Goal: Navigation & Orientation: Find specific page/section

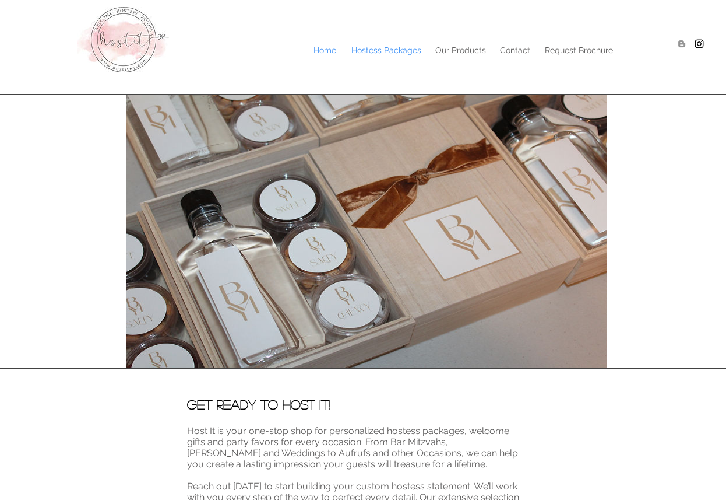
click at [371, 48] on p "Hostess Packages" at bounding box center [387, 49] width 82 height 17
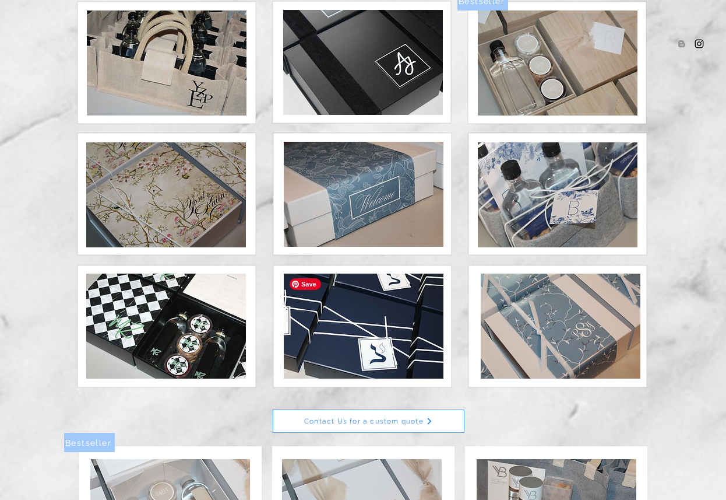
scroll to position [201, 0]
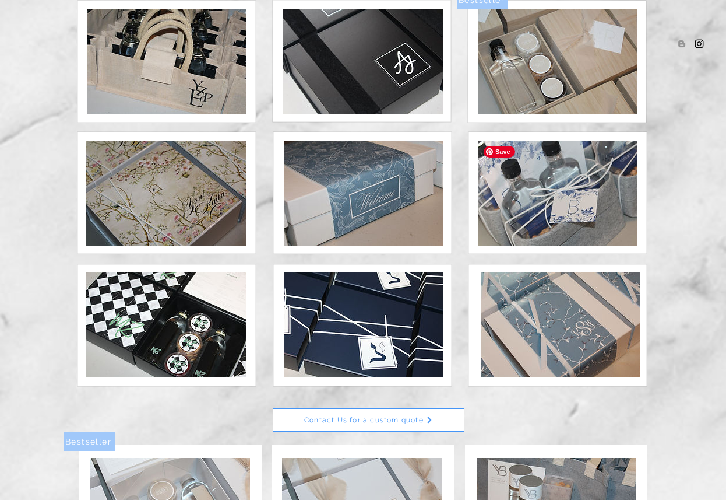
click at [562, 194] on img at bounding box center [558, 193] width 160 height 105
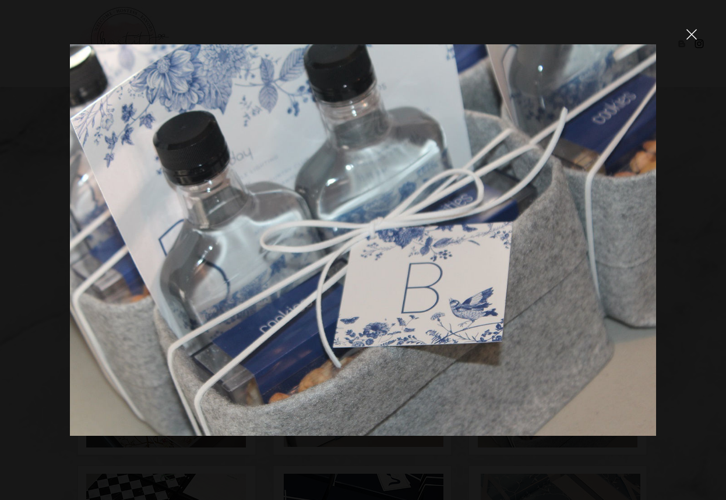
click at [691, 35] on icon "close" at bounding box center [692, 35] width 10 height 10
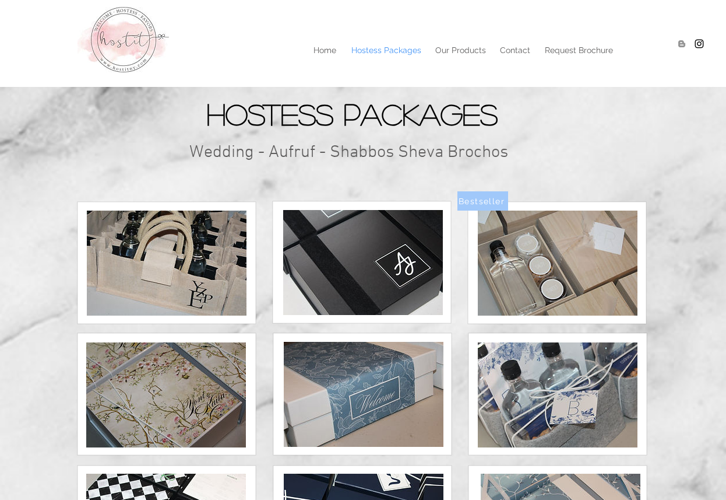
scroll to position [201, 0]
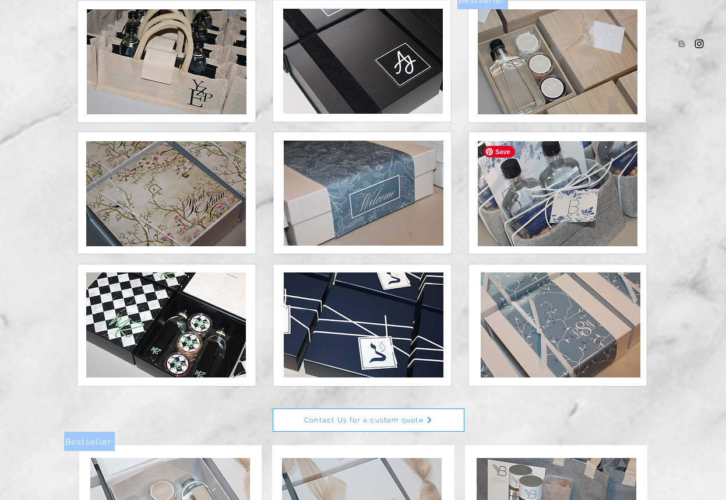
click at [556, 204] on img at bounding box center [558, 193] width 160 height 105
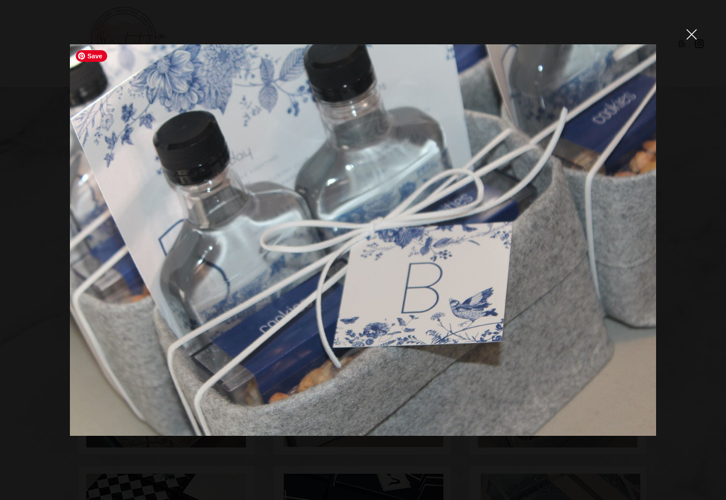
click at [556, 204] on img at bounding box center [363, 239] width 586 height 391
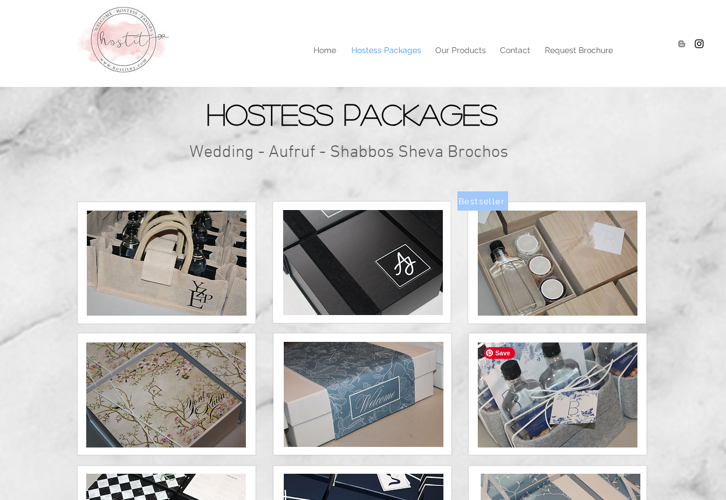
scroll to position [201, 0]
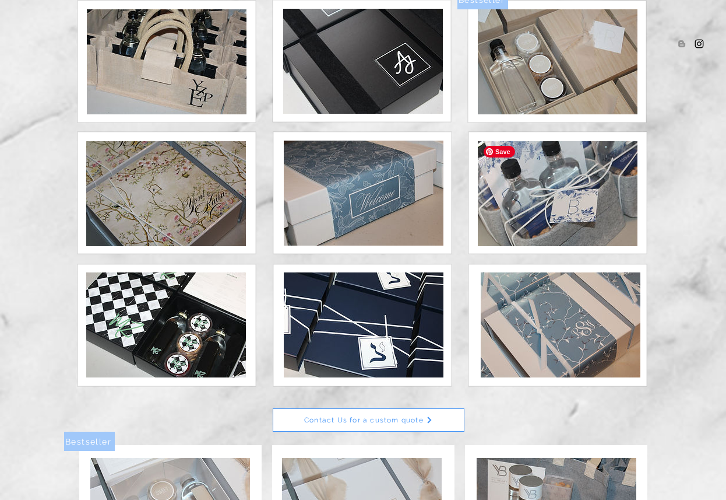
click at [525, 231] on img at bounding box center [558, 193] width 160 height 105
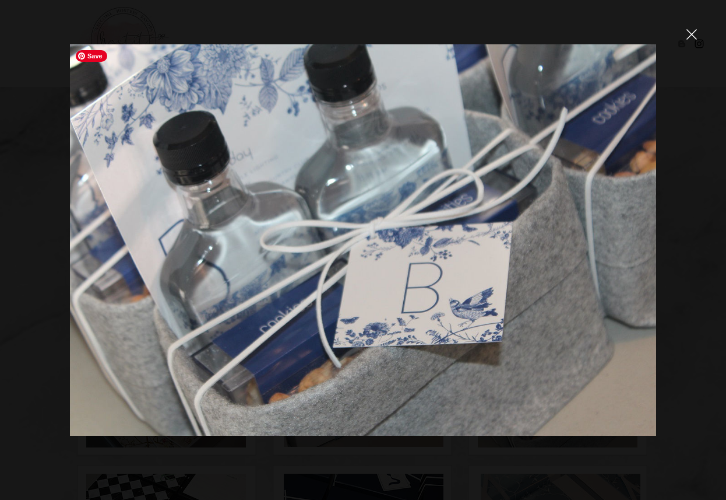
click at [529, 230] on img at bounding box center [363, 239] width 586 height 391
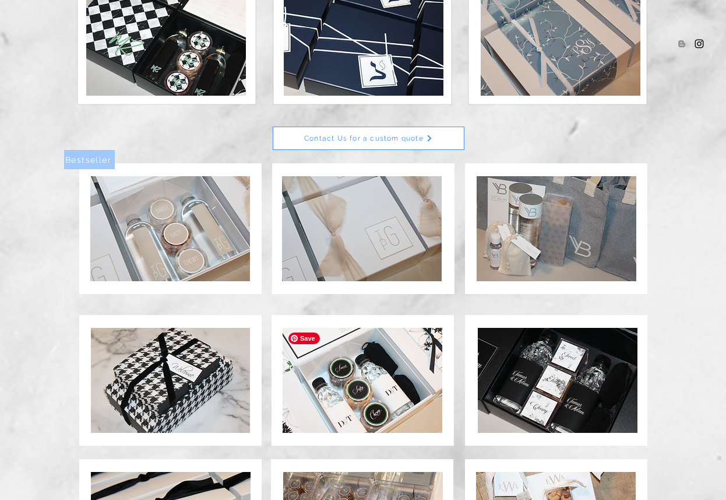
scroll to position [490, 0]
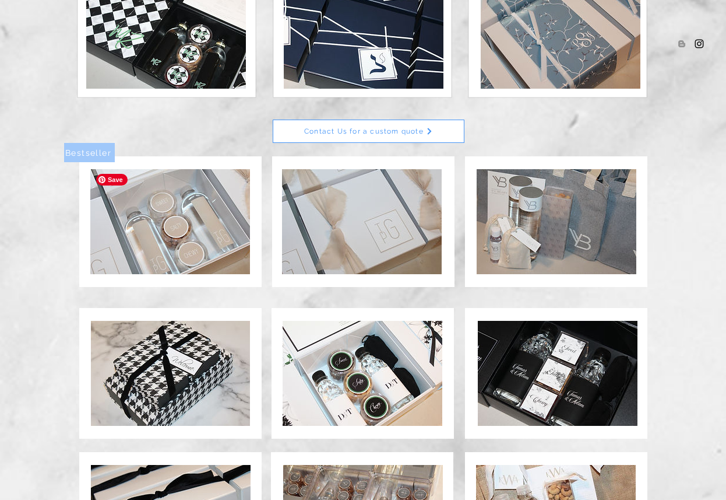
click at [224, 248] on img at bounding box center [170, 221] width 160 height 105
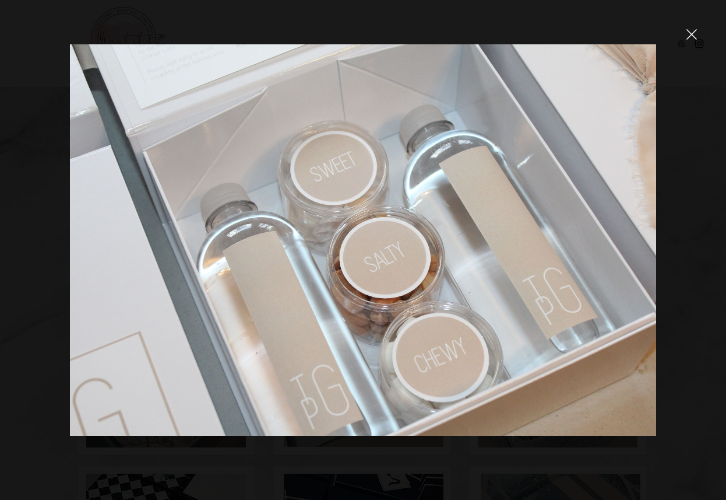
click at [693, 33] on icon "close" at bounding box center [692, 35] width 10 height 10
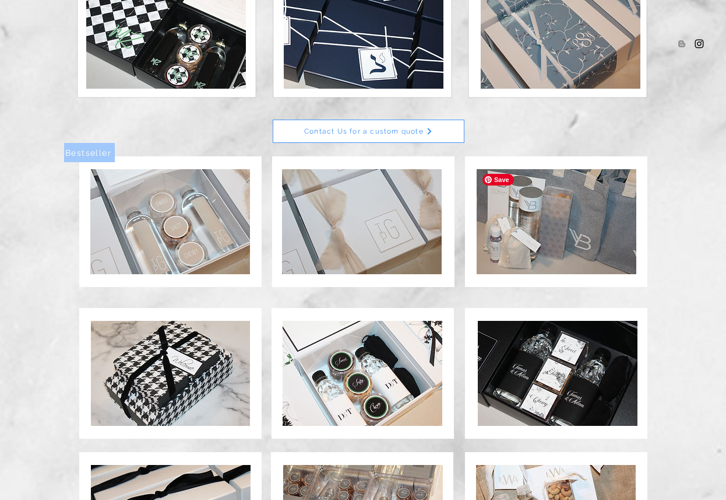
click at [579, 233] on img at bounding box center [557, 221] width 160 height 105
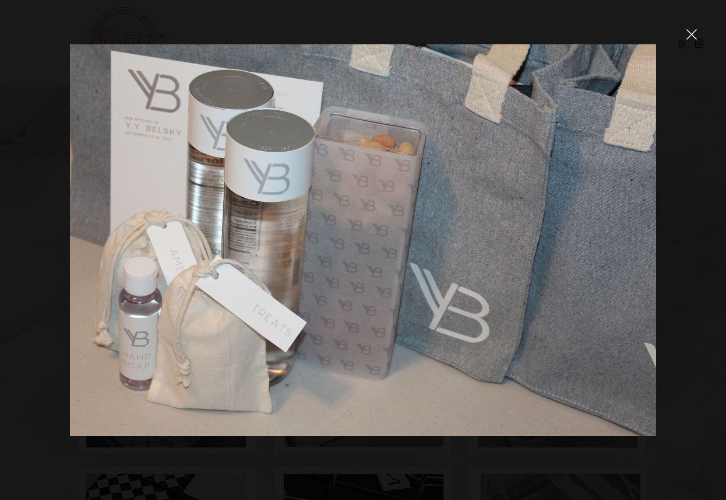
click at [694, 37] on icon "close" at bounding box center [692, 35] width 10 height 10
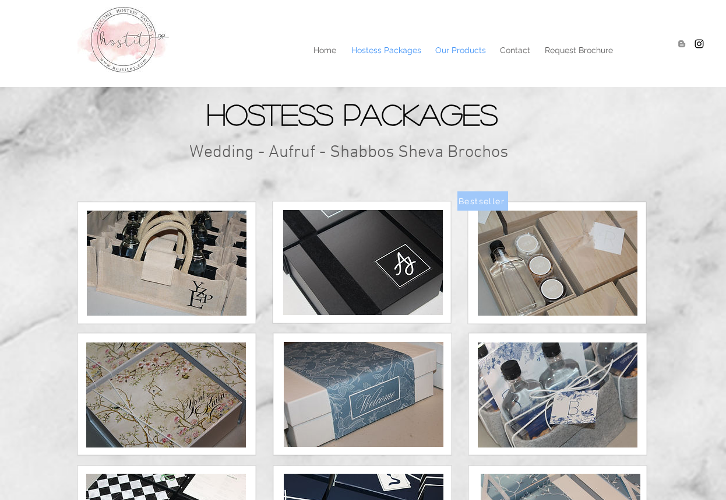
click at [452, 48] on p "Our Products" at bounding box center [461, 49] width 62 height 17
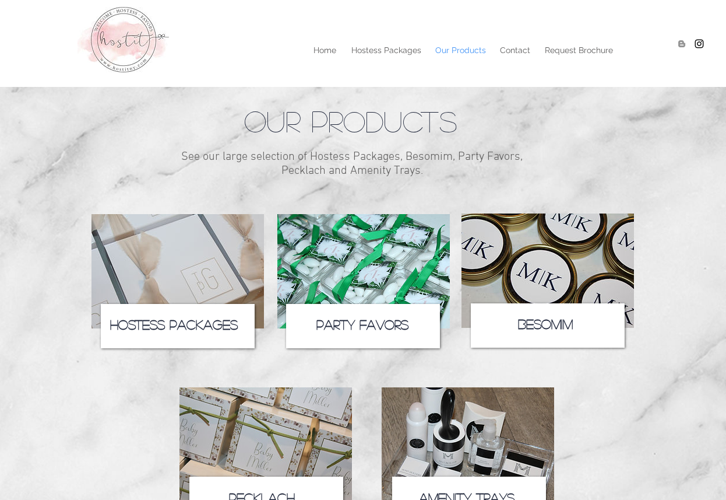
click at [202, 328] on span "Hostess Packages" at bounding box center [174, 324] width 128 height 13
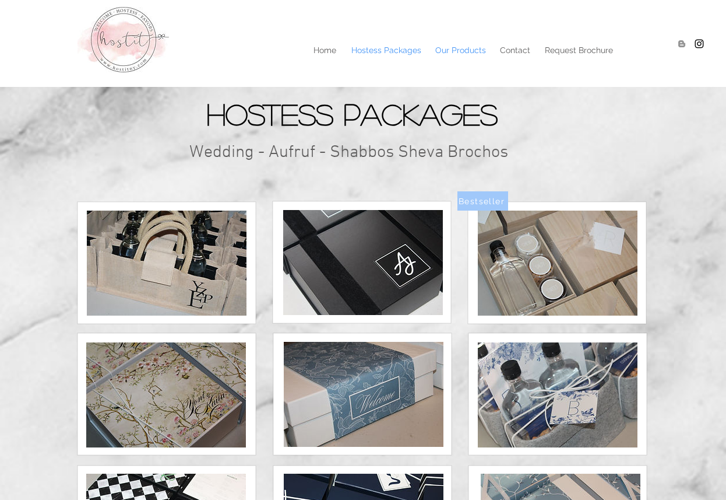
click at [469, 49] on p "Our Products" at bounding box center [461, 49] width 62 height 17
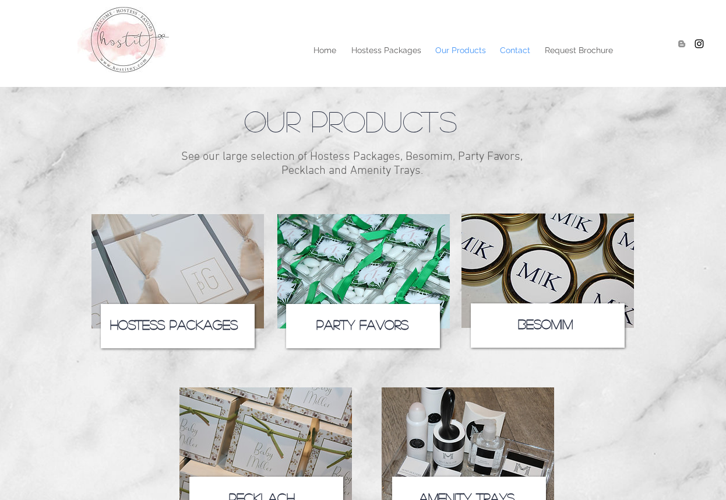
click at [521, 51] on p "Contact" at bounding box center [515, 49] width 42 height 17
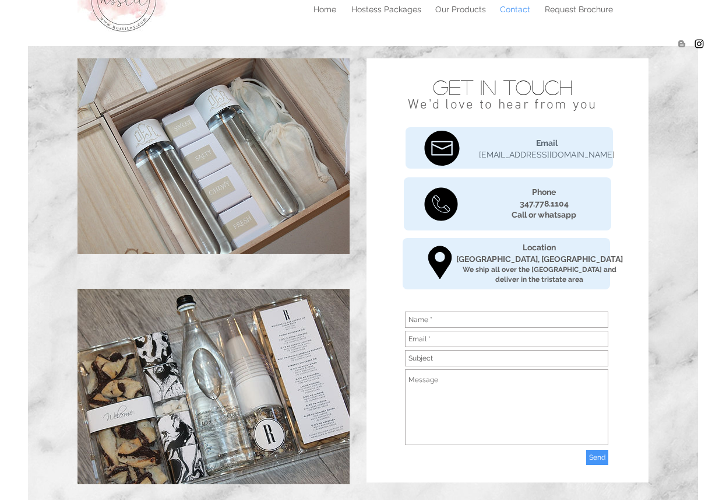
scroll to position [37, 0]
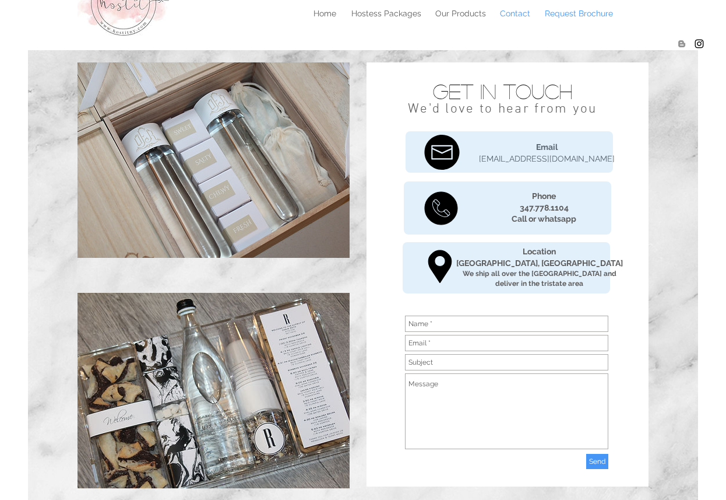
click at [596, 16] on p "Request Brochure" at bounding box center [579, 13] width 80 height 17
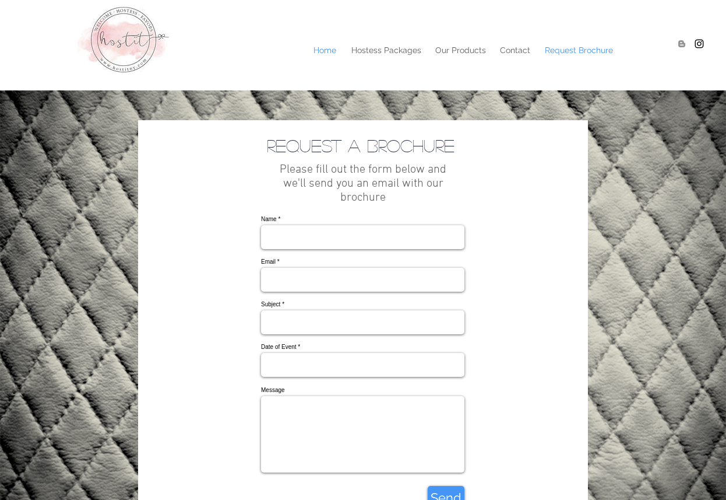
click at [329, 48] on p "Home" at bounding box center [325, 49] width 34 height 17
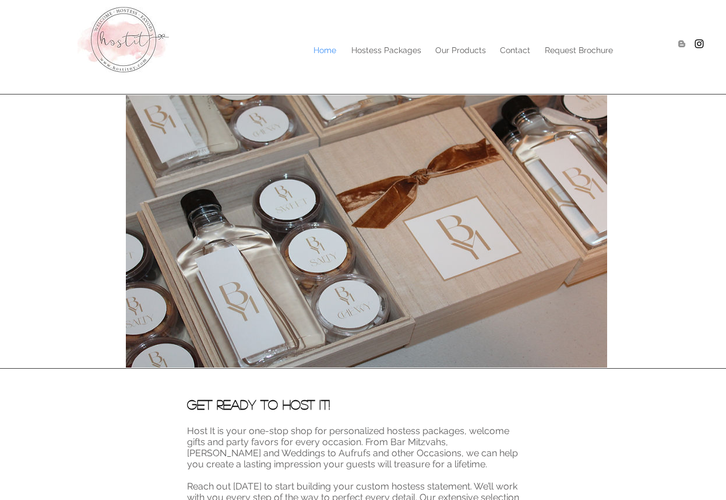
click at [340, 63] on div at bounding box center [363, 43] width 726 height 87
click at [574, 47] on p "Request Brochure" at bounding box center [579, 49] width 80 height 17
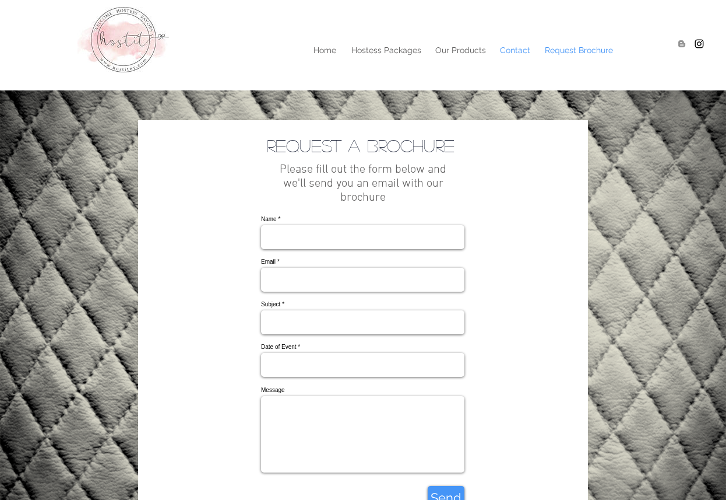
click at [507, 54] on p "Contact" at bounding box center [515, 49] width 42 height 17
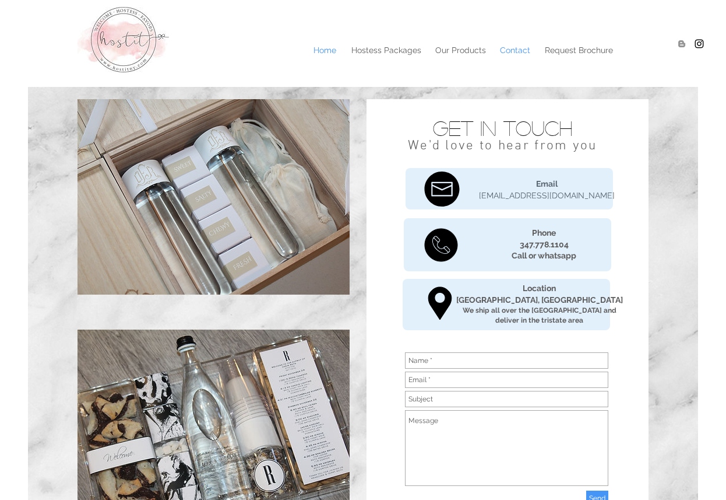
click at [322, 51] on p "Home" at bounding box center [325, 49] width 34 height 17
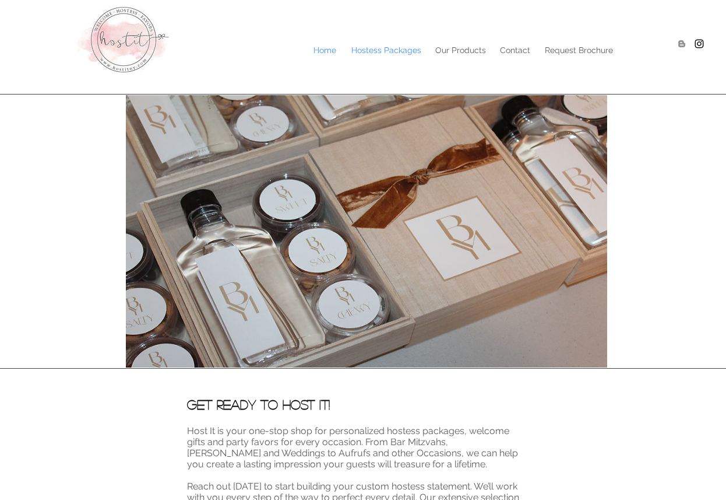
click at [377, 49] on p "Hostess Packages" at bounding box center [387, 49] width 82 height 17
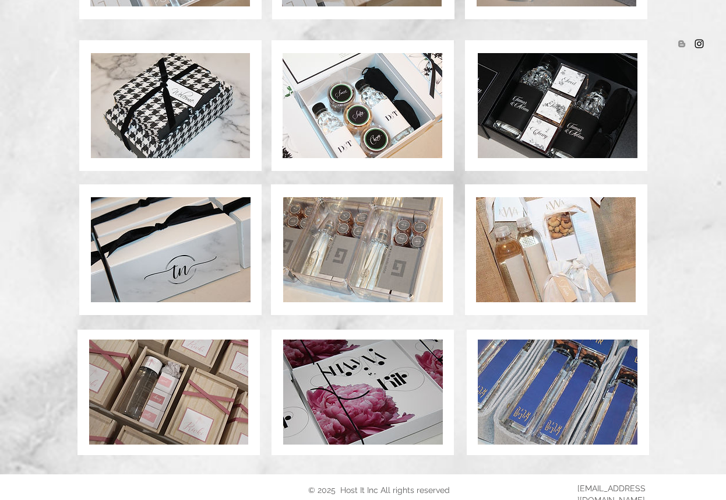
scroll to position [783, 0]
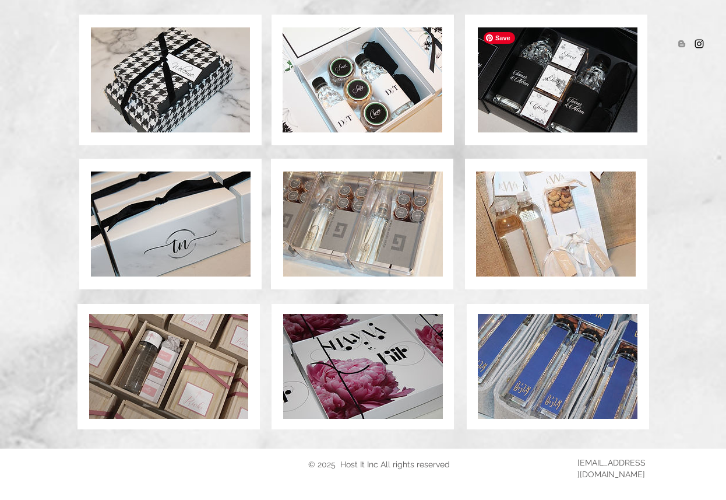
click at [570, 90] on img at bounding box center [558, 79] width 160 height 105
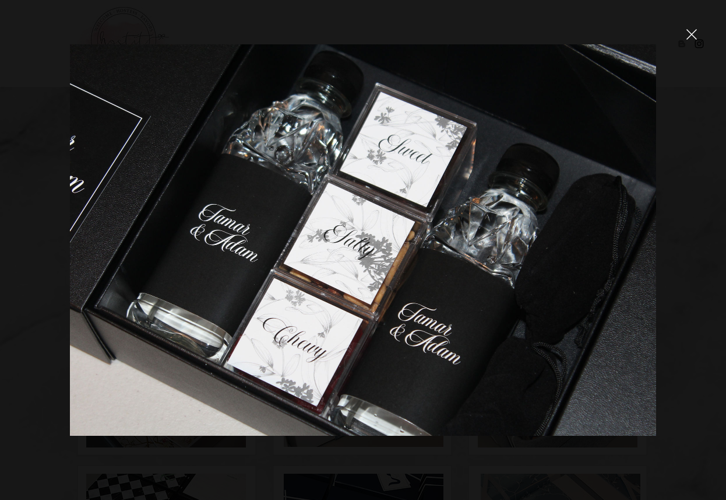
click at [694, 35] on icon "close" at bounding box center [692, 34] width 10 height 10
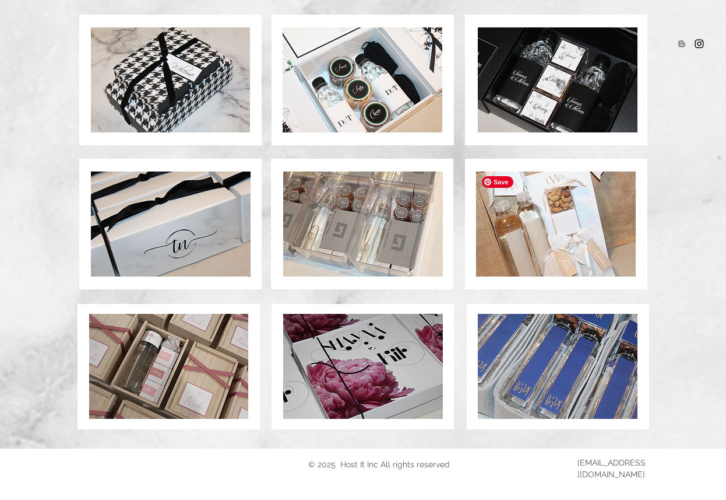
click at [528, 206] on img at bounding box center [556, 223] width 160 height 105
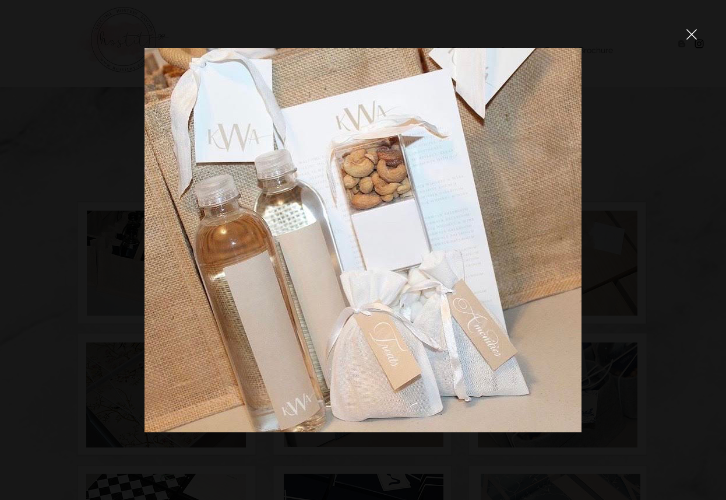
click at [691, 36] on icon "close" at bounding box center [692, 34] width 10 height 10
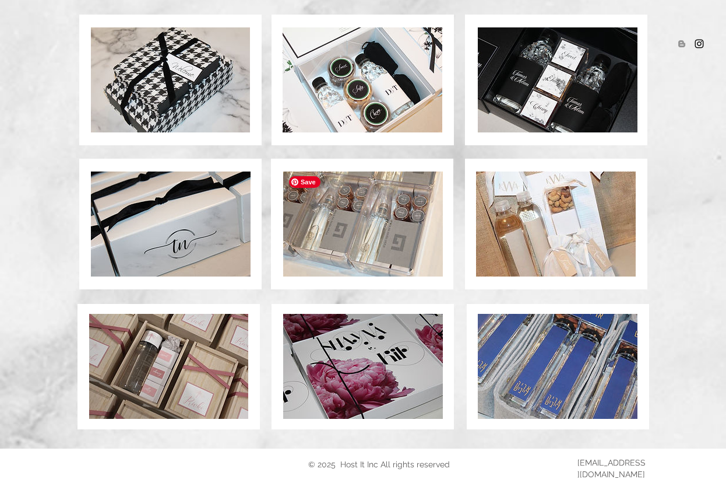
click at [345, 263] on img at bounding box center [363, 223] width 160 height 105
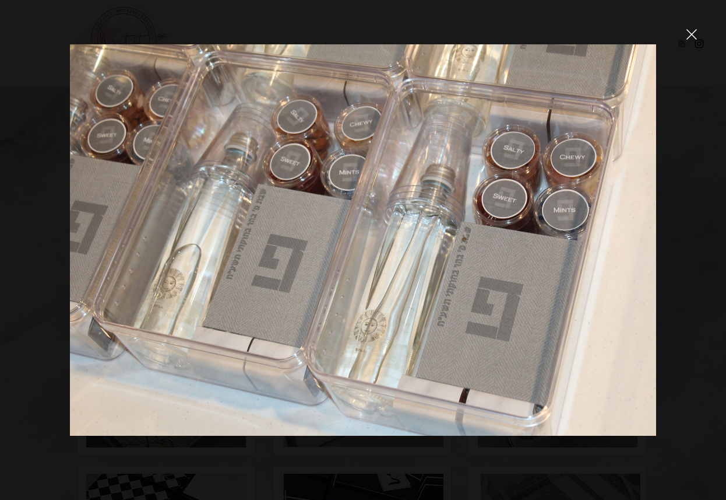
click at [696, 34] on icon "close" at bounding box center [692, 34] width 10 height 10
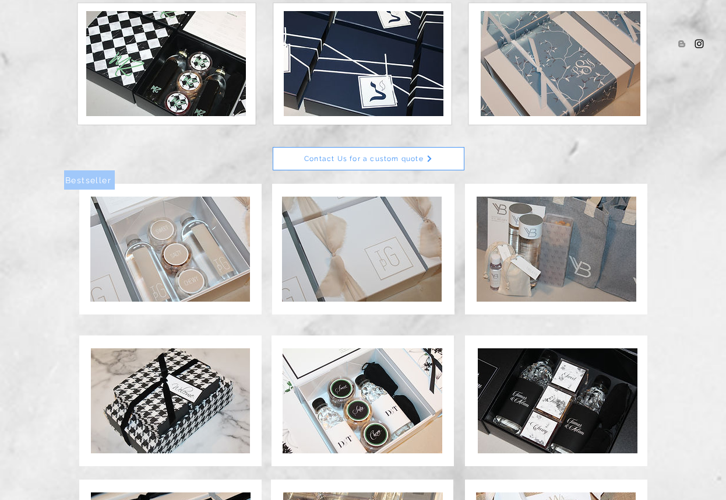
scroll to position [461, 0]
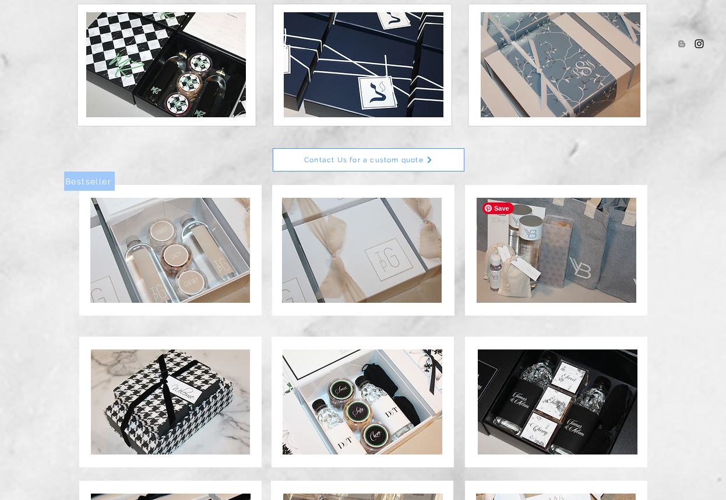
click at [507, 240] on img at bounding box center [557, 250] width 160 height 105
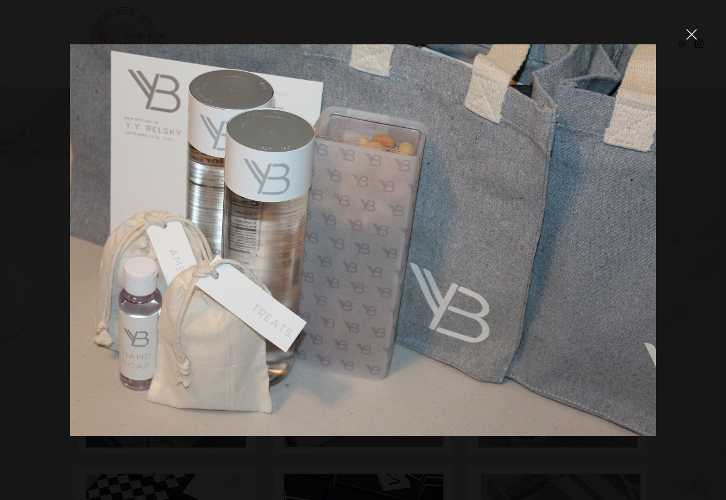
click at [695, 34] on icon "close" at bounding box center [692, 34] width 10 height 10
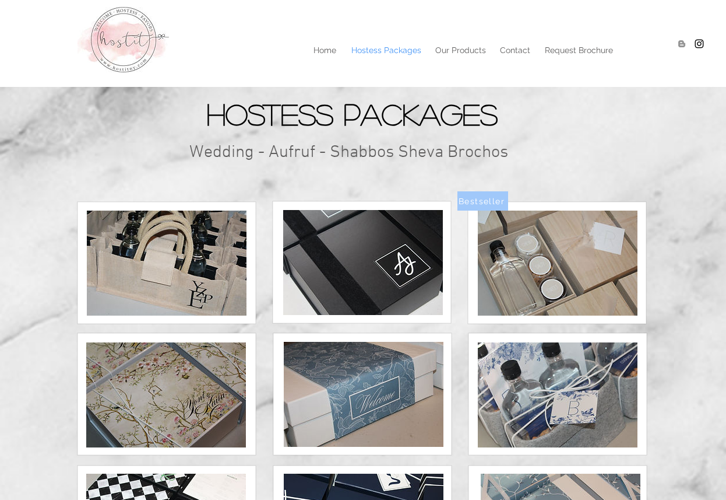
scroll to position [461, 0]
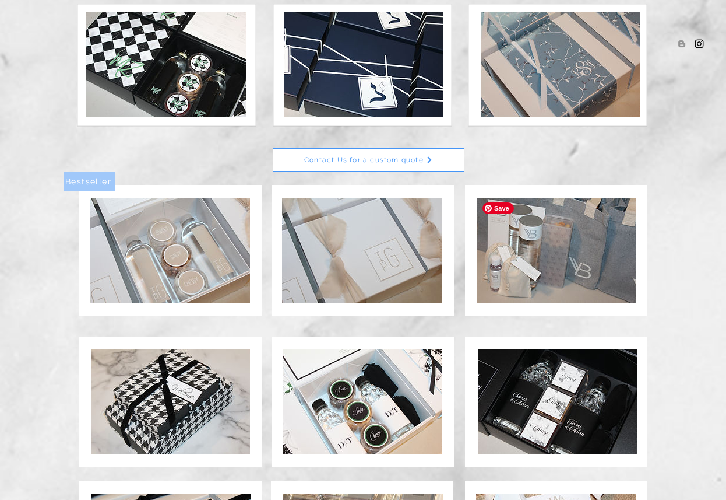
click at [594, 216] on img at bounding box center [557, 250] width 160 height 105
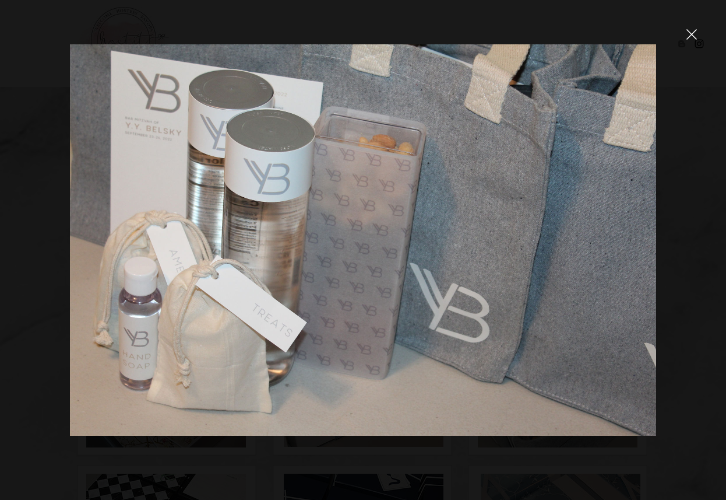
click at [695, 36] on icon "close" at bounding box center [692, 34] width 10 height 10
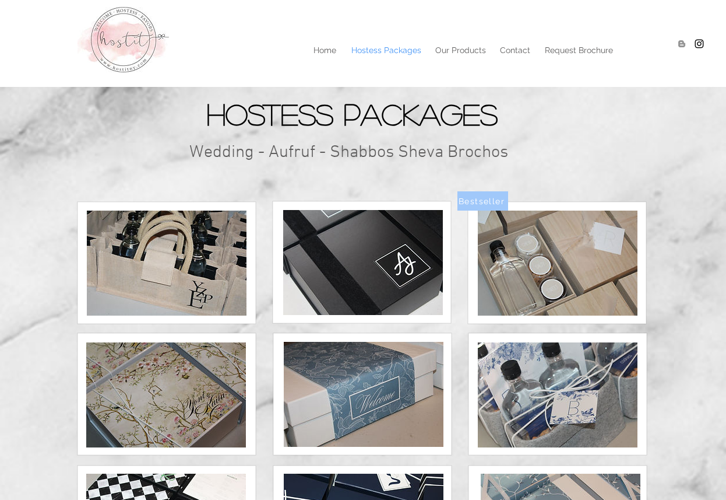
scroll to position [461, 0]
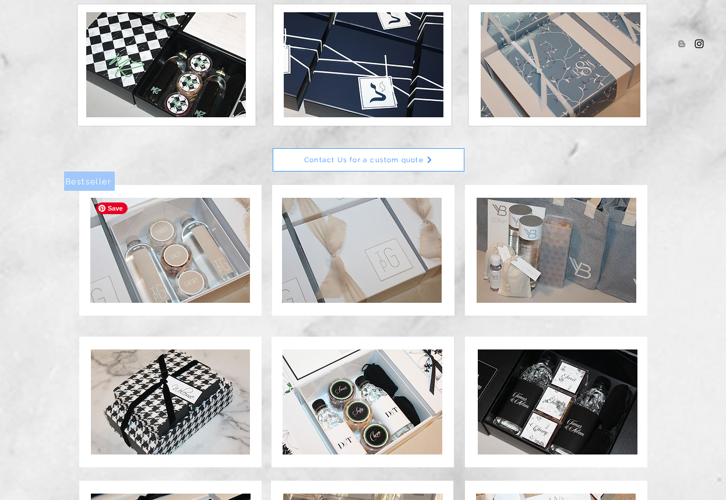
click at [201, 261] on img at bounding box center [170, 250] width 160 height 105
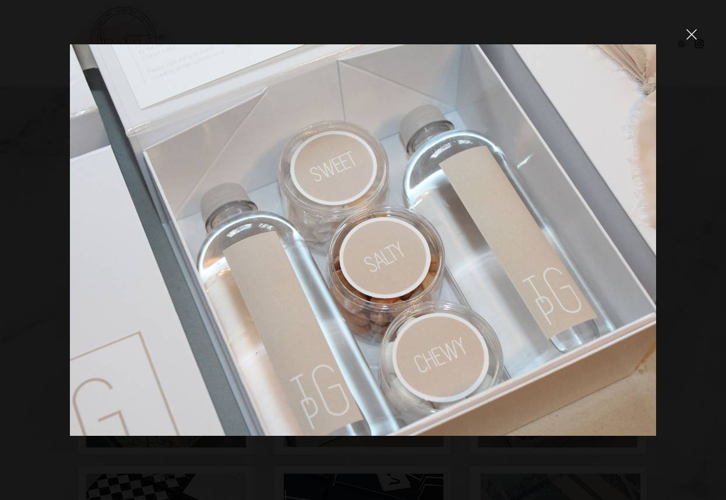
click at [695, 35] on icon "close" at bounding box center [692, 34] width 10 height 10
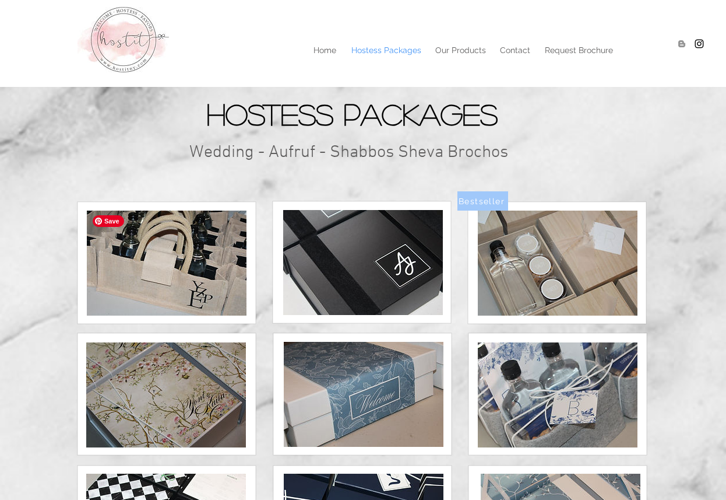
click at [138, 256] on img at bounding box center [167, 262] width 160 height 105
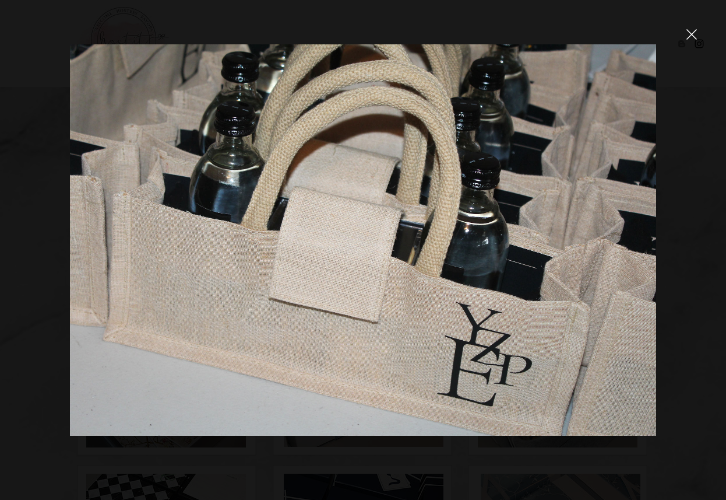
click at [693, 39] on icon "close" at bounding box center [692, 34] width 10 height 10
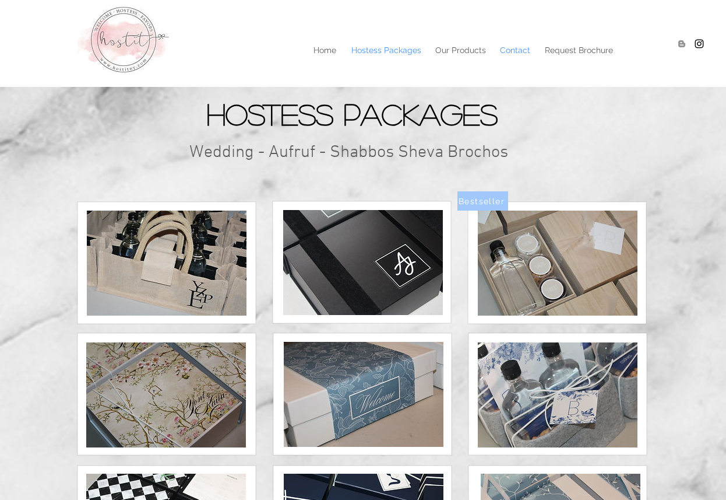
click at [521, 51] on p "Contact" at bounding box center [515, 49] width 42 height 17
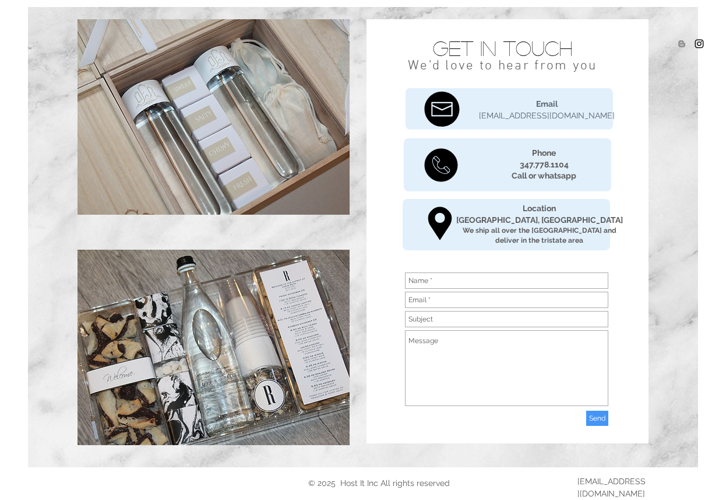
scroll to position [79, 0]
